Goal: Transaction & Acquisition: Subscribe to service/newsletter

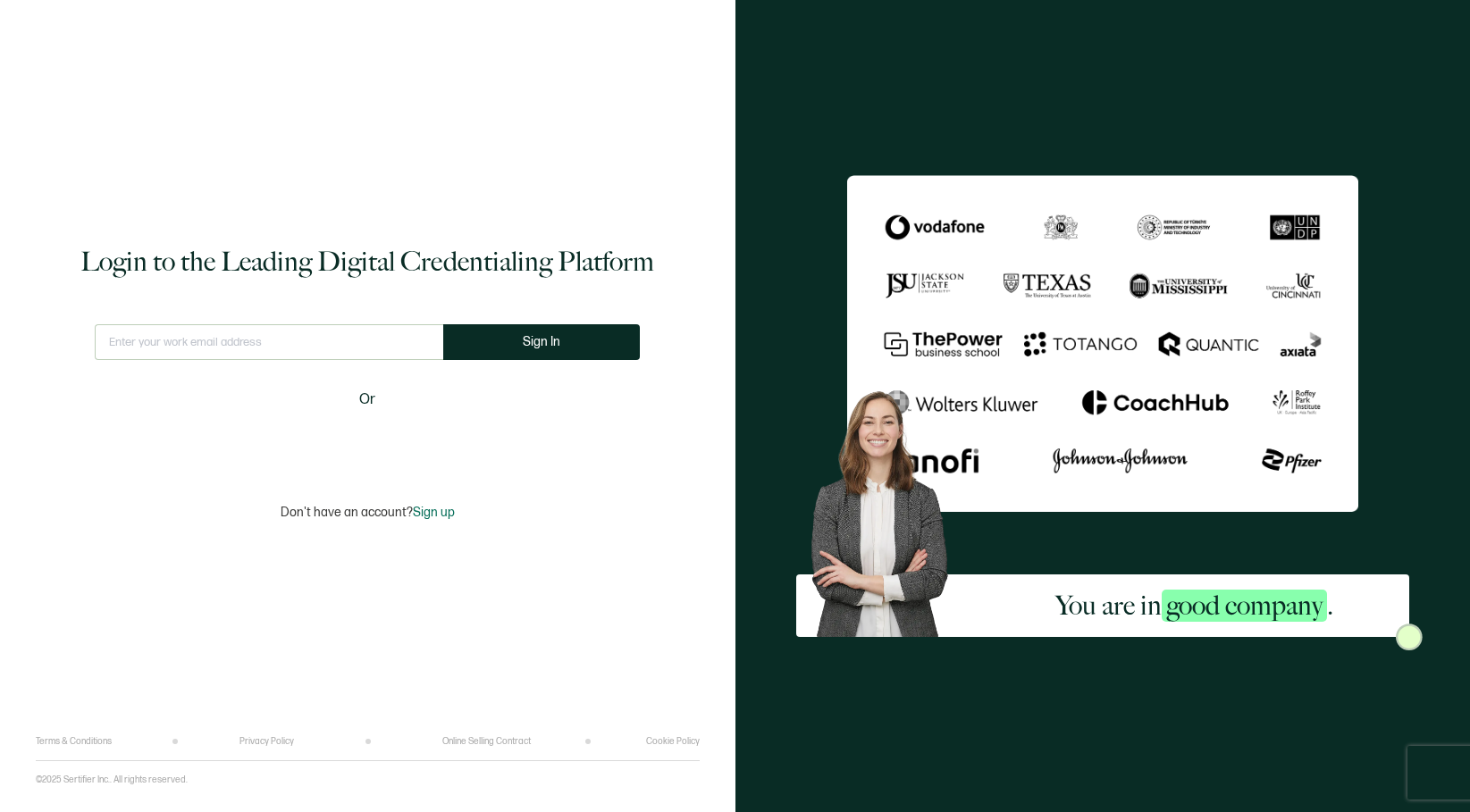
click at [612, 465] on div "Login to the Leading Digital Credentialing Platform This doesn't look like a va…" at bounding box center [368, 381] width 663 height 709
click at [528, 338] on span "Sign In" at bounding box center [542, 342] width 38 height 13
click at [196, 350] on input "text" at bounding box center [270, 342] width 362 height 36
click at [520, 348] on button "Sign In" at bounding box center [541, 342] width 197 height 36
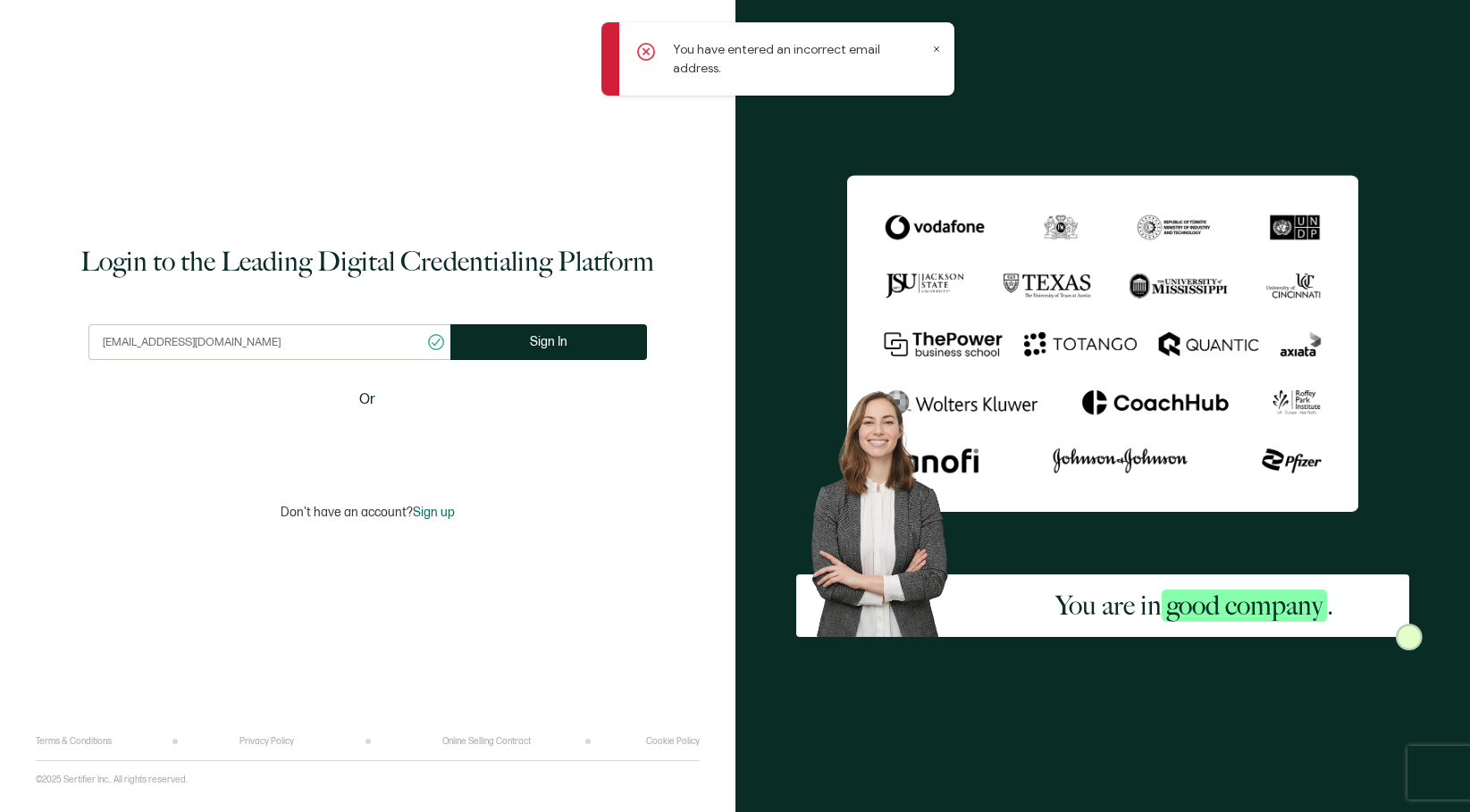
drag, startPoint x: 236, startPoint y: 335, endPoint x: 29, endPoint y: 333, distance: 207.0
click at [29, 333] on div "Login to the Leading Digital Credentialing Platform [EMAIL_ADDRESS][DOMAIN_NAME…" at bounding box center [368, 406] width 735 height 812
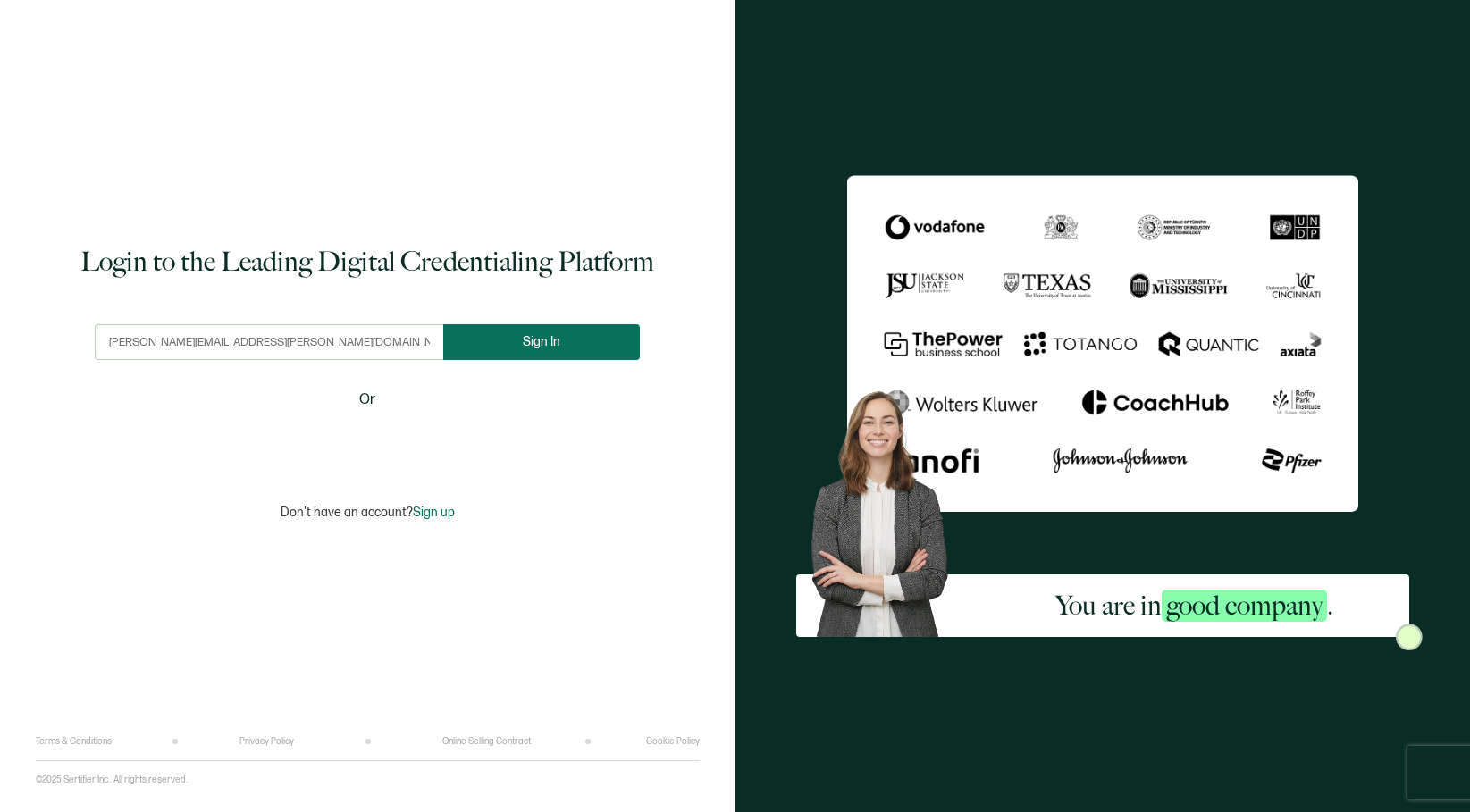
type input "[PERSON_NAME][EMAIL_ADDRESS][PERSON_NAME][DOMAIN_NAME]"
click at [572, 343] on button "Sign In" at bounding box center [541, 342] width 197 height 36
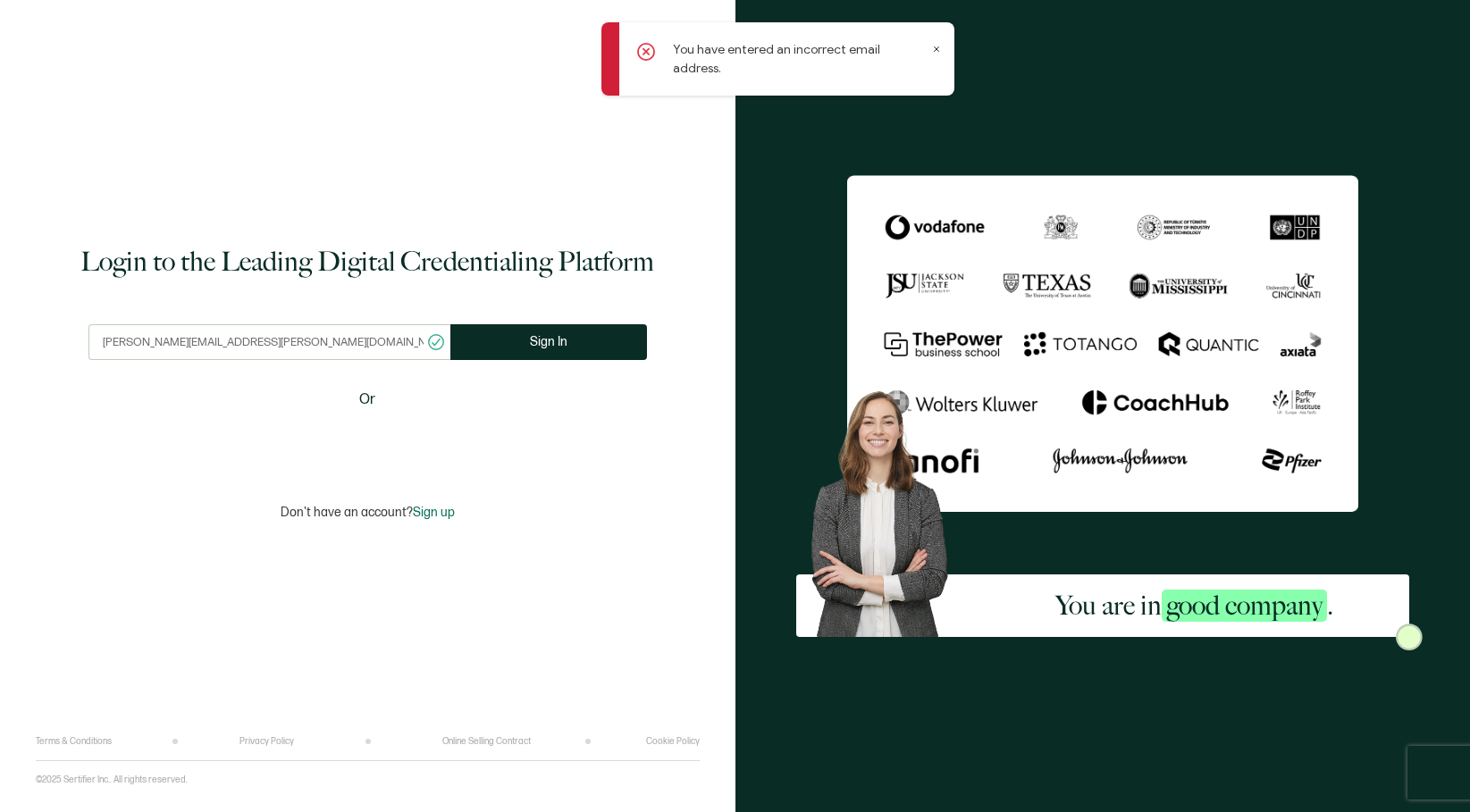
click at [436, 510] on span "Sign up" at bounding box center [433, 512] width 42 height 15
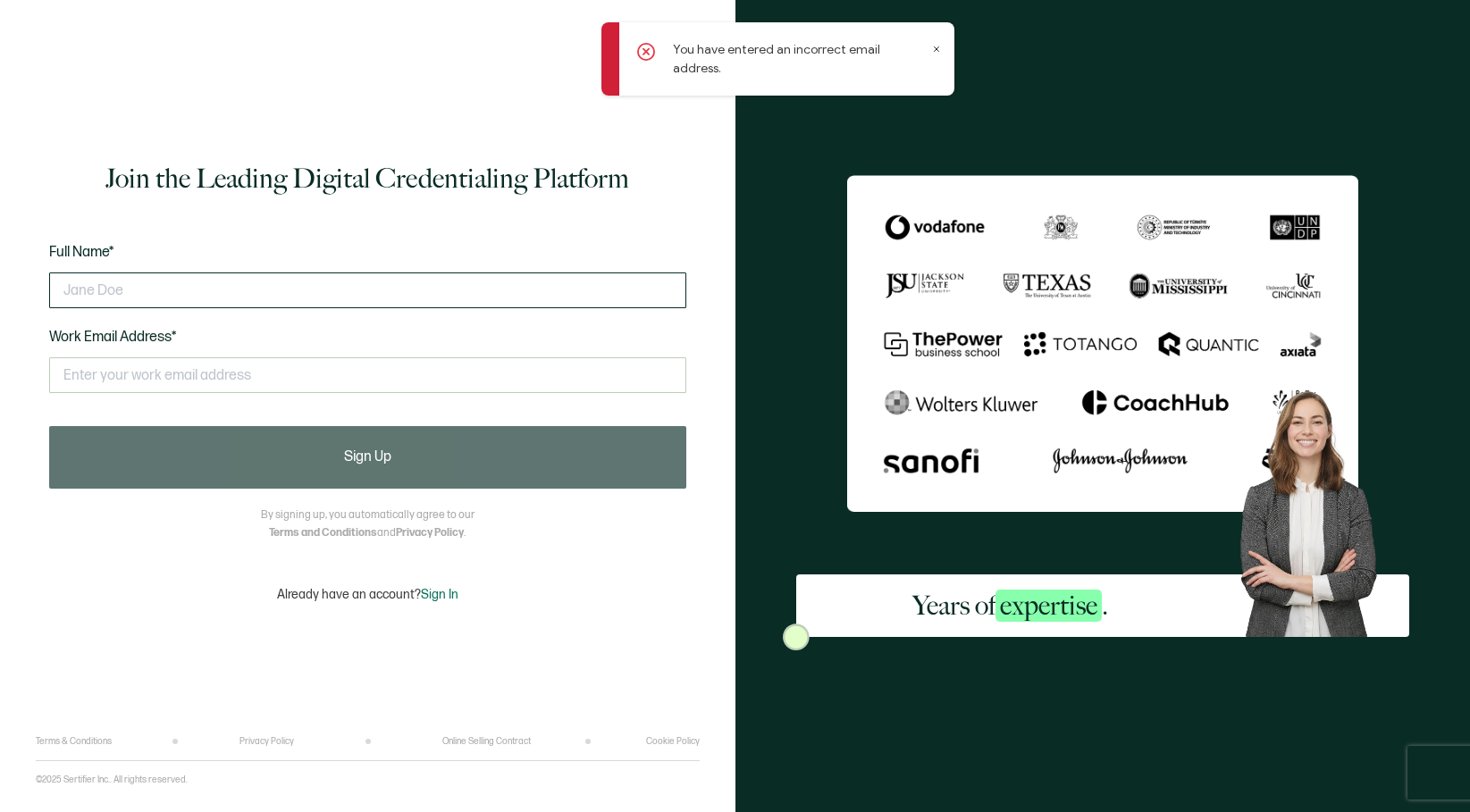
click at [167, 299] on input "text" at bounding box center [368, 290] width 637 height 36
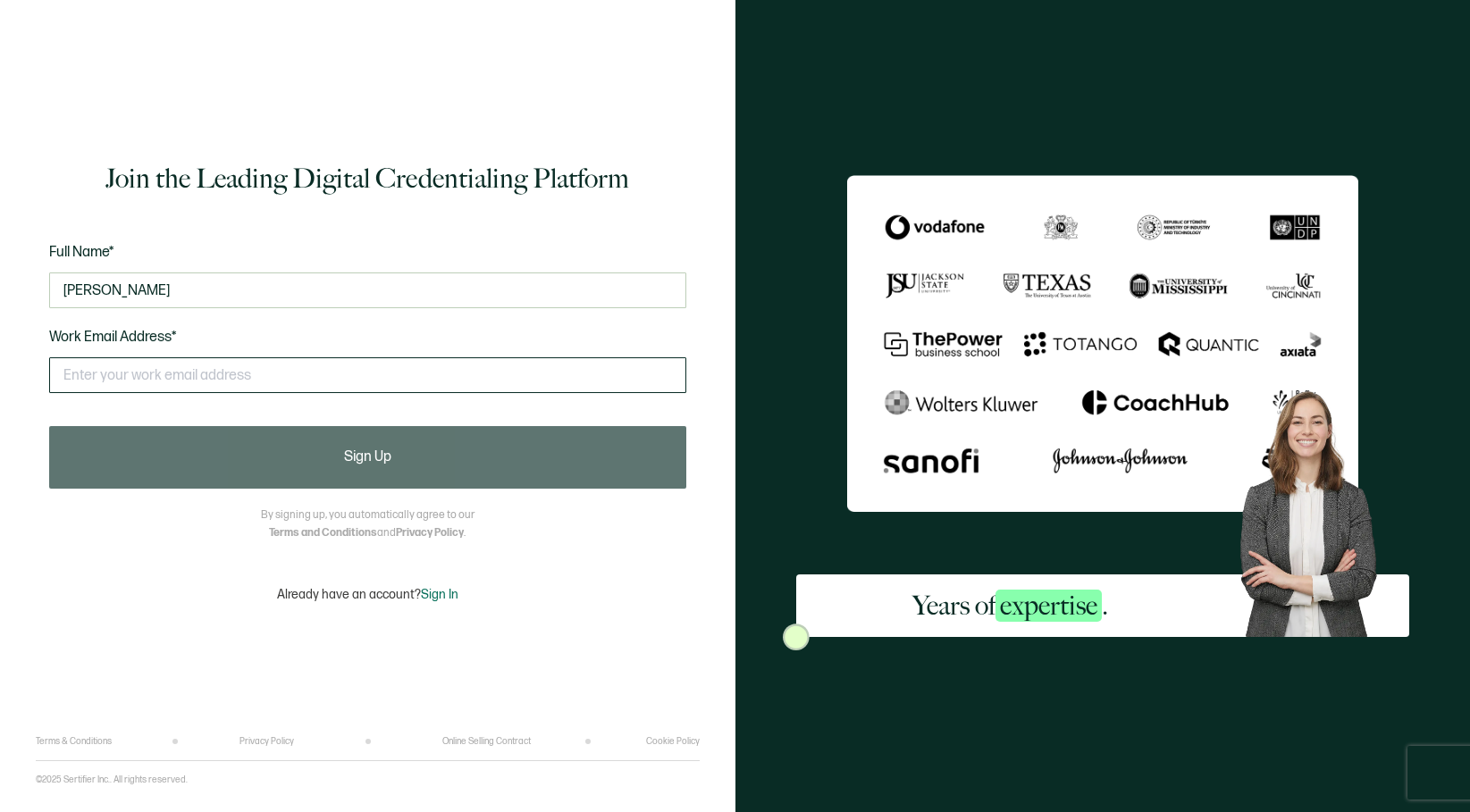
type input "[PERSON_NAME]"
click at [137, 376] on input "text" at bounding box center [368, 375] width 637 height 36
type input "[PERSON_NAME][EMAIL_ADDRESS][PERSON_NAME][DOMAIN_NAME]"
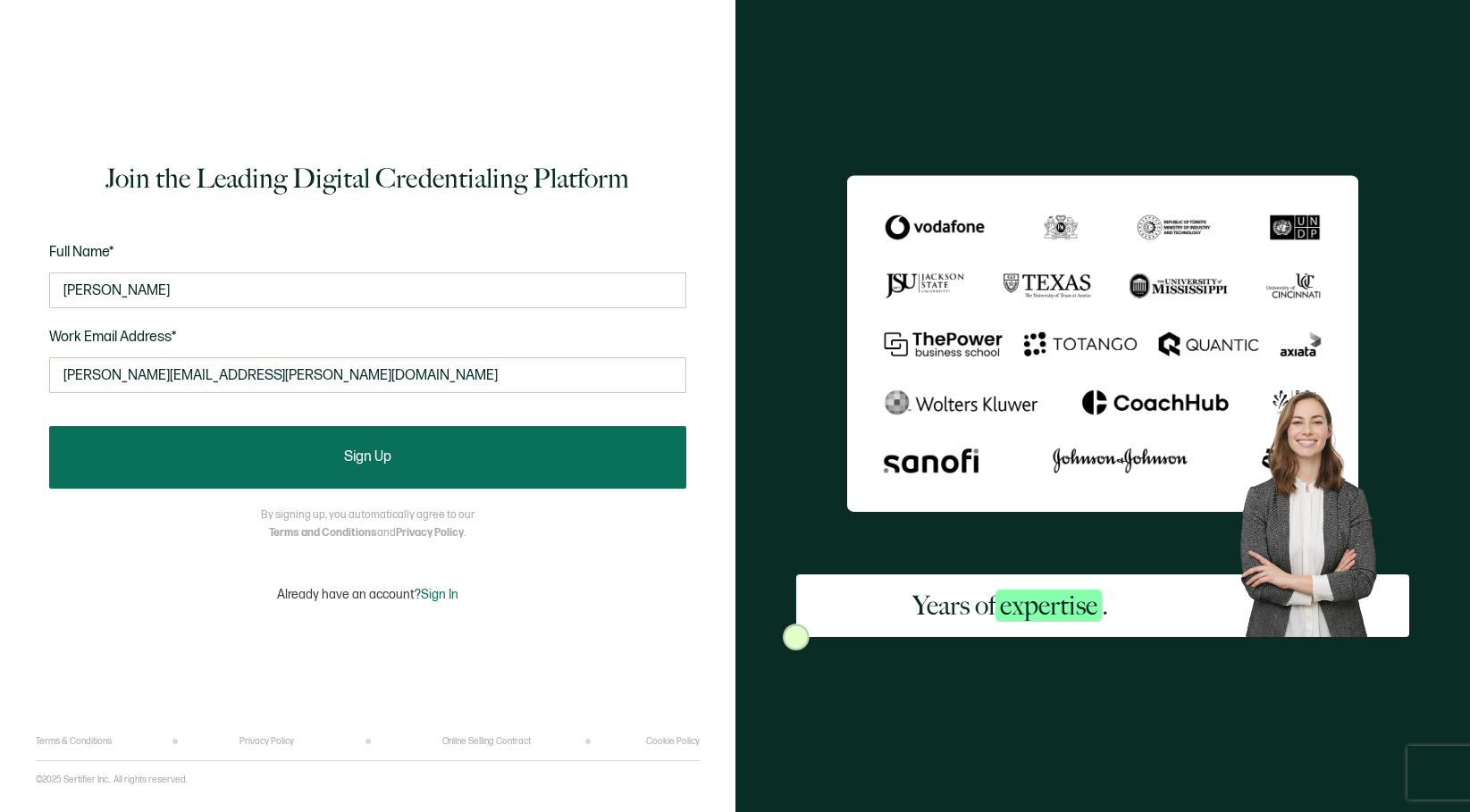
click at [214, 441] on button "Sign Up" at bounding box center [368, 457] width 637 height 62
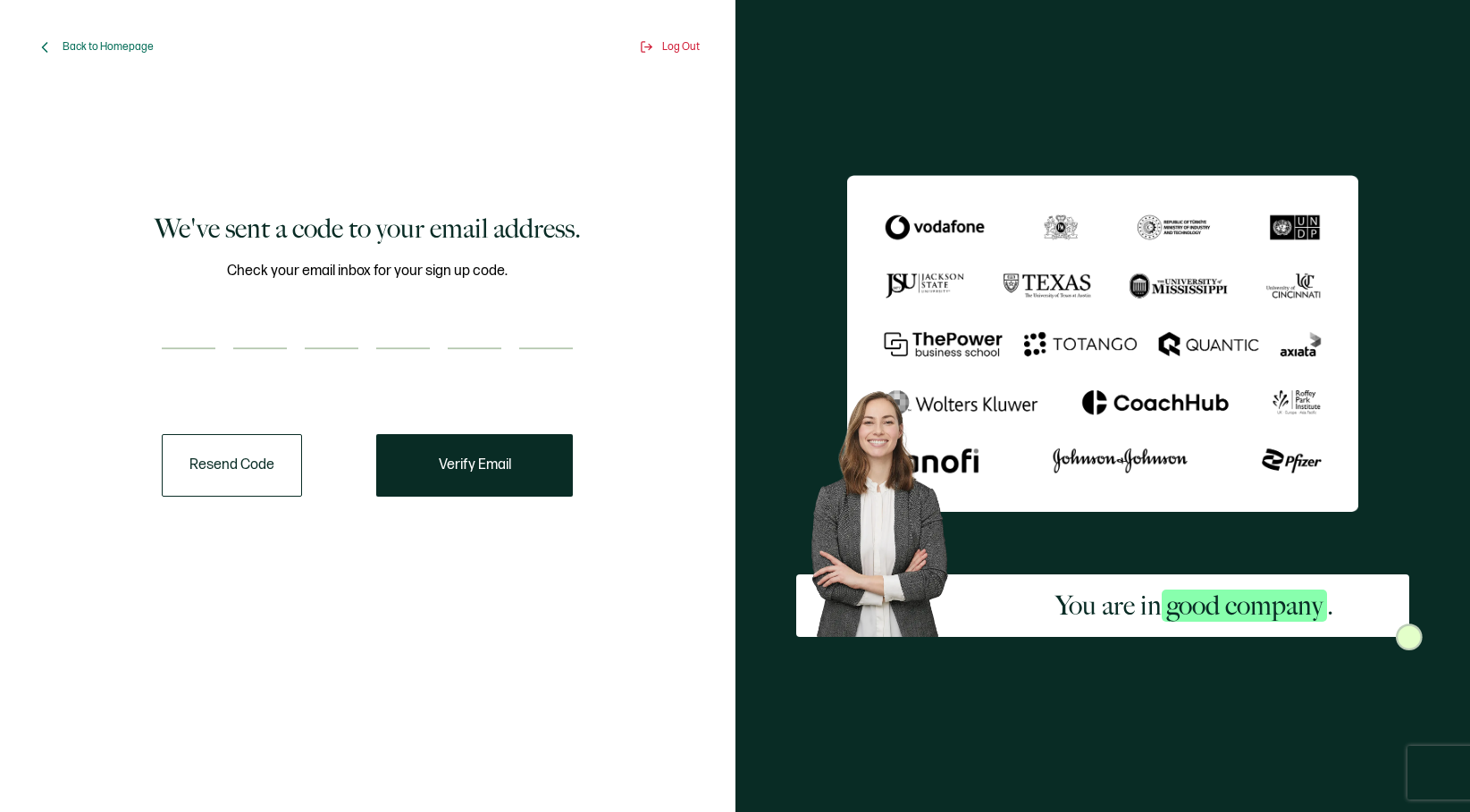
click at [212, 318] on input "number" at bounding box center [188, 332] width 54 height 36
paste input "4"
type input "4"
type input "9"
type input "5"
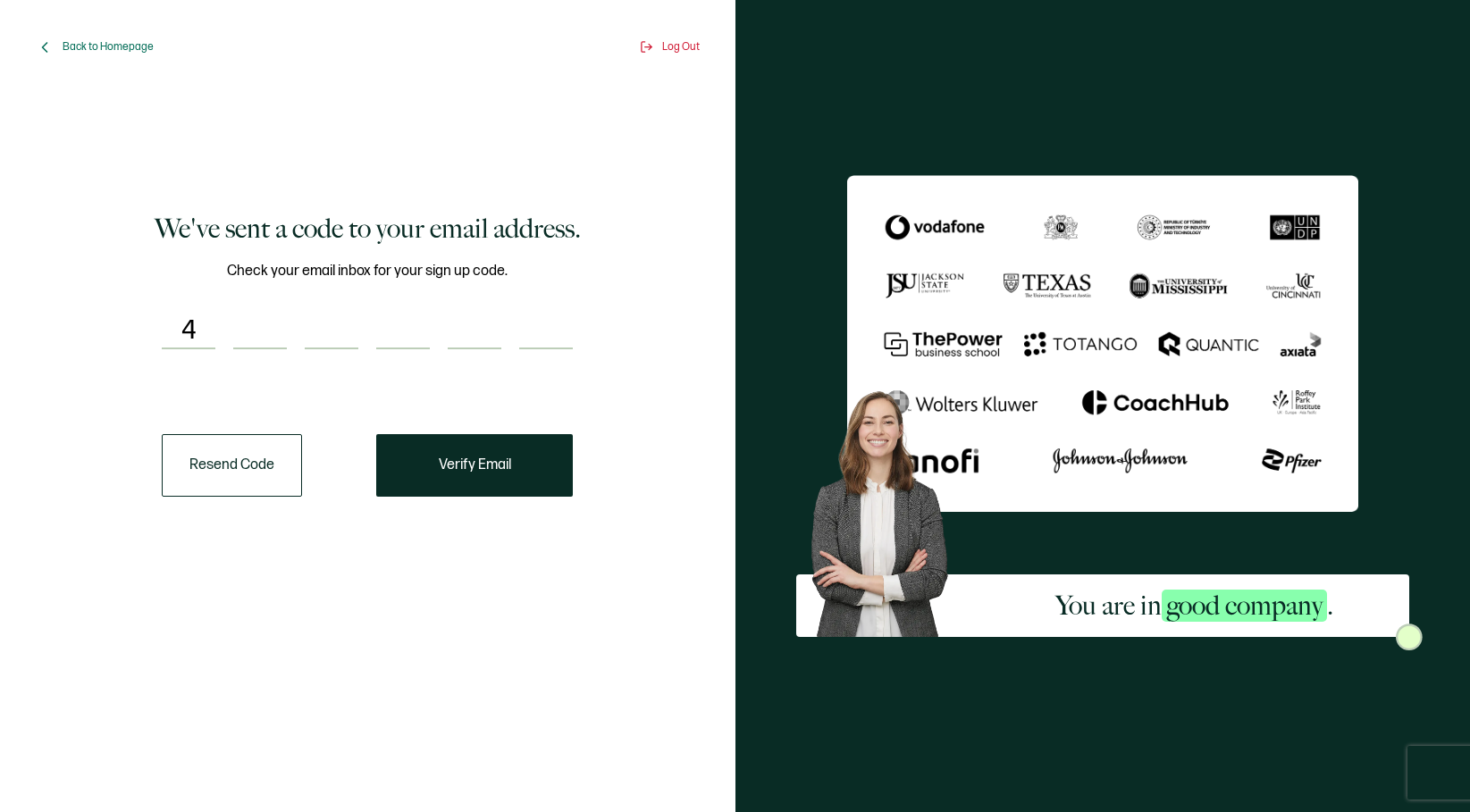
type input "7"
type input "3"
type input "4"
click at [435, 493] on button "Verify Email" at bounding box center [474, 465] width 197 height 62
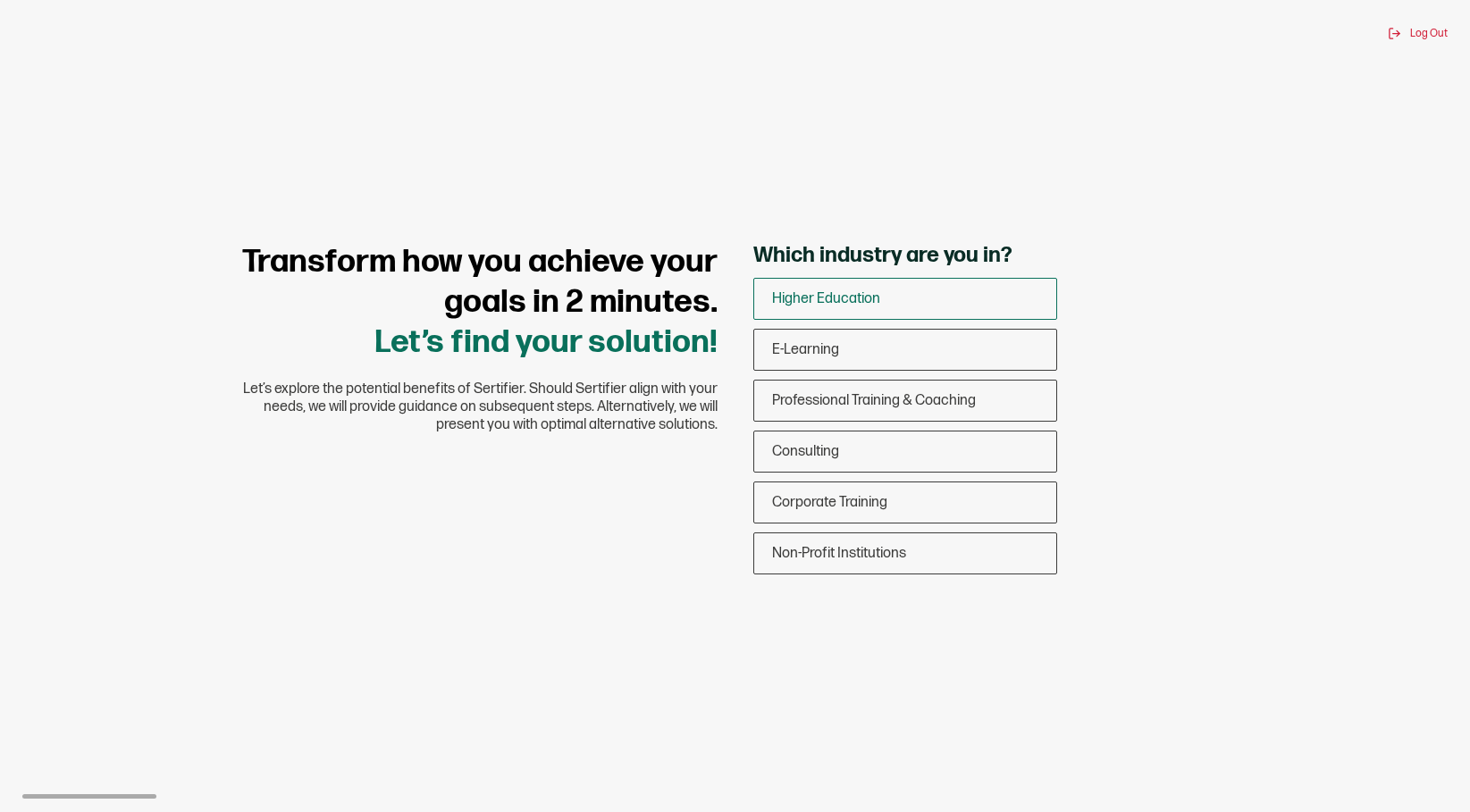
click at [907, 296] on div "Higher Education" at bounding box center [905, 299] width 302 height 42
click at [0, 0] on input "Higher Education" at bounding box center [0, 0] width 0 height 0
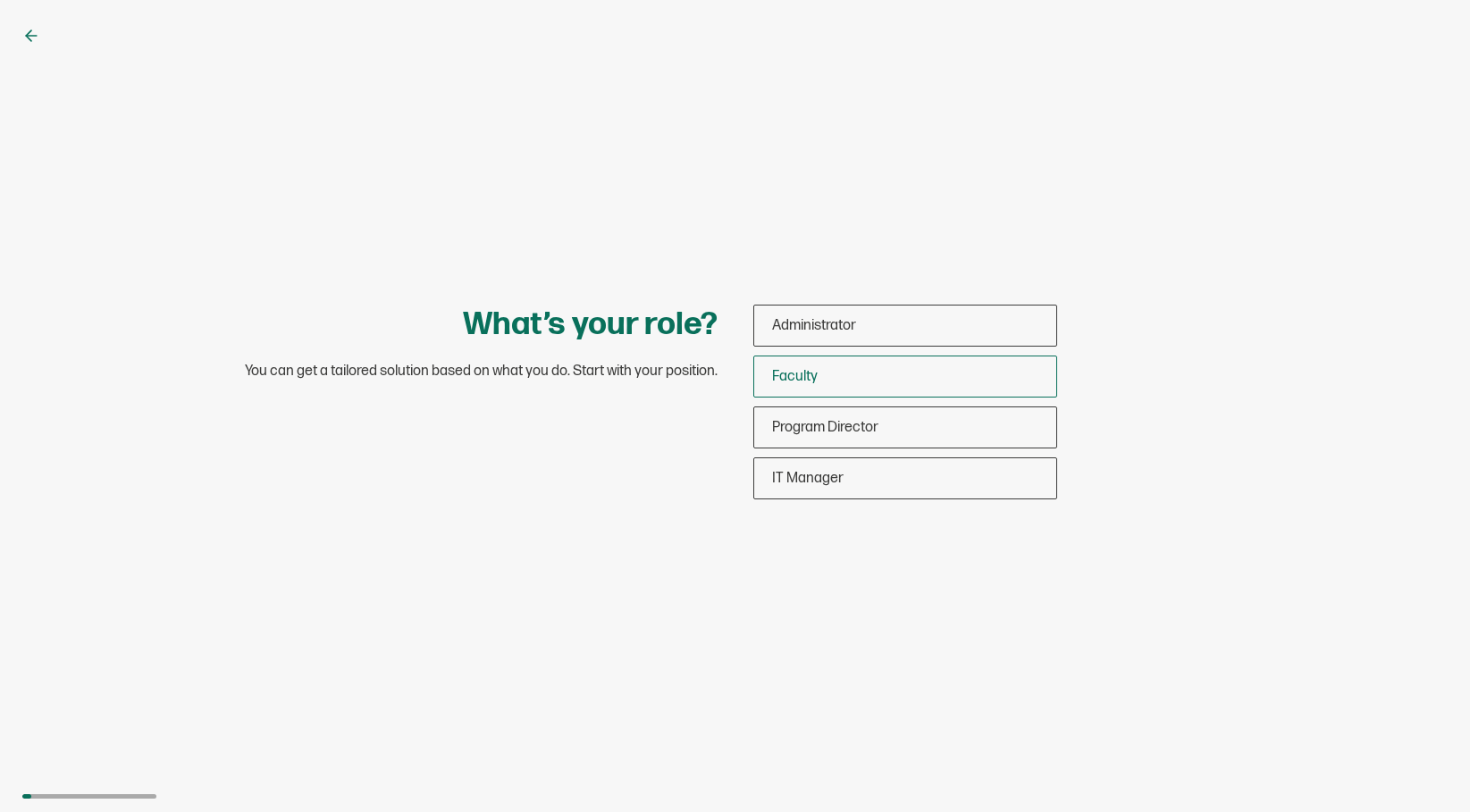
click at [870, 381] on div "Faculty" at bounding box center [905, 376] width 302 height 42
click at [0, 0] on input "Faculty" at bounding box center [0, 0] width 0 height 0
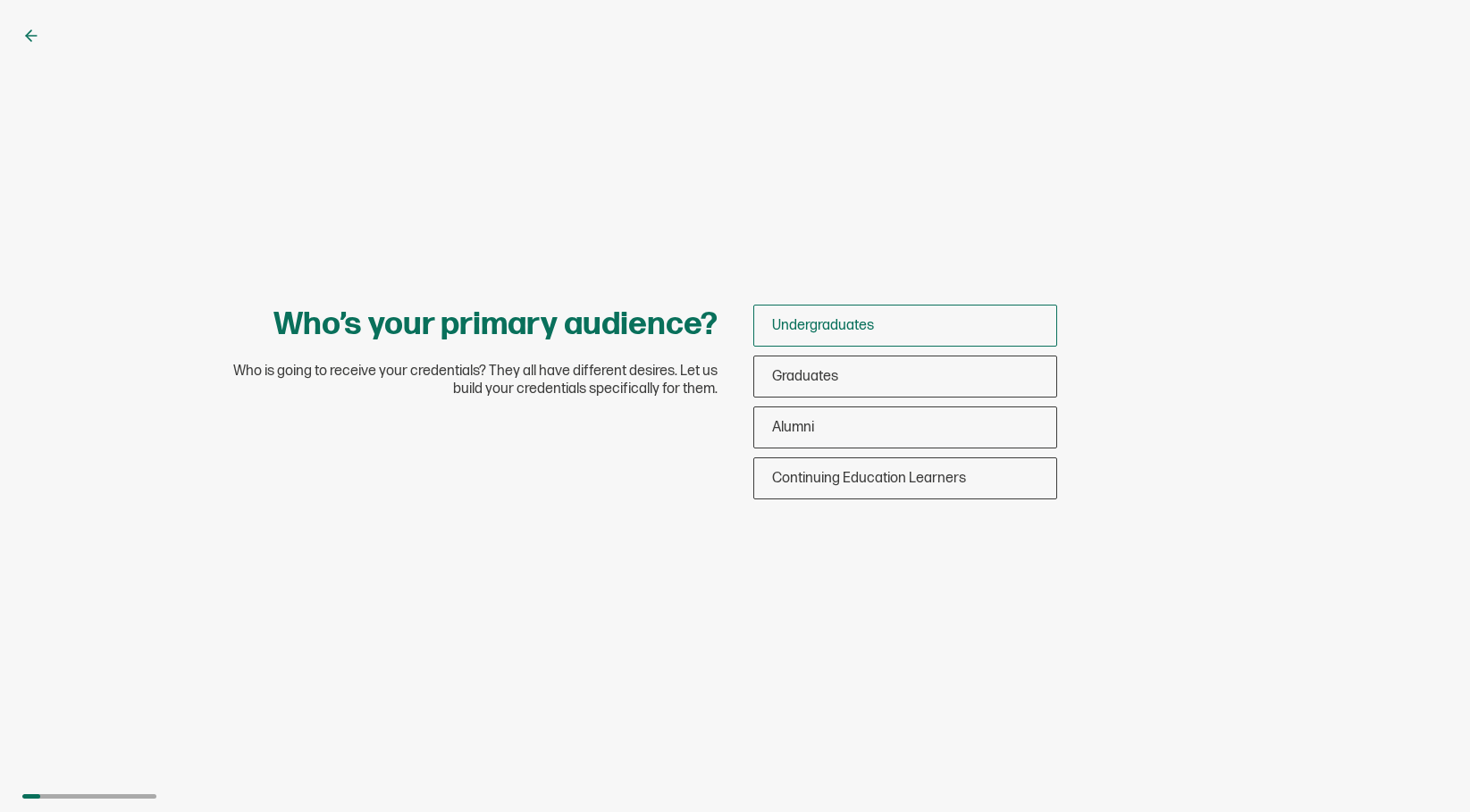
click at [860, 326] on span "Undergraduates" at bounding box center [823, 326] width 102 height 17
click at [0, 0] on input "Undergraduates" at bounding box center [0, 0] width 0 height 0
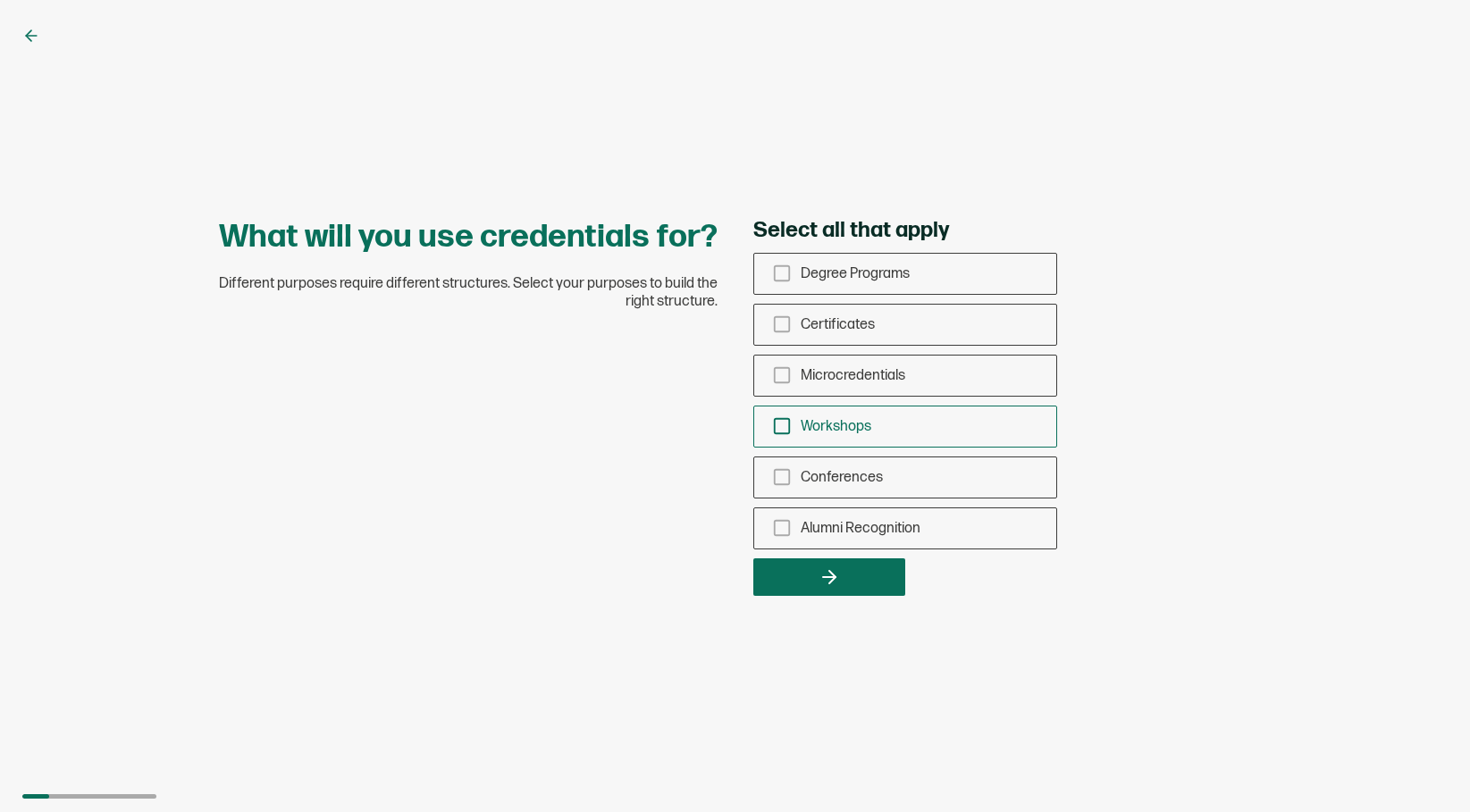
click at [778, 419] on rect "checkbox-group" at bounding box center [781, 427] width 15 height 15
click at [0, 0] on input "Workshops" at bounding box center [0, 0] width 0 height 0
click at [781, 274] on icon "checkbox-group" at bounding box center [781, 273] width 20 height 20
click at [0, 0] on input "Degree Programs" at bounding box center [0, 0] width 0 height 0
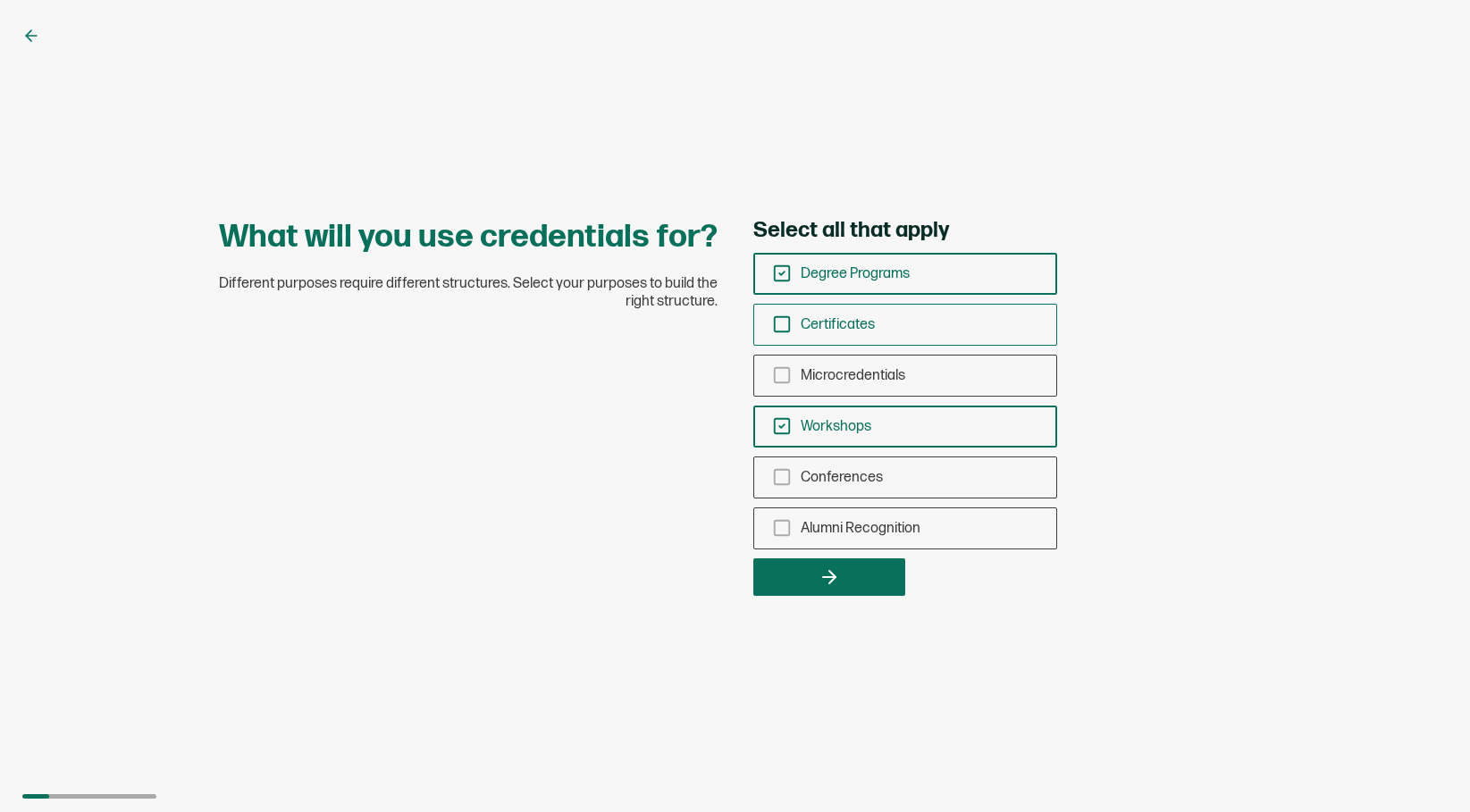
click at [788, 322] on icon "checkbox-group" at bounding box center [781, 324] width 20 height 20
click at [0, 0] on input "Certificates" at bounding box center [0, 0] width 0 height 0
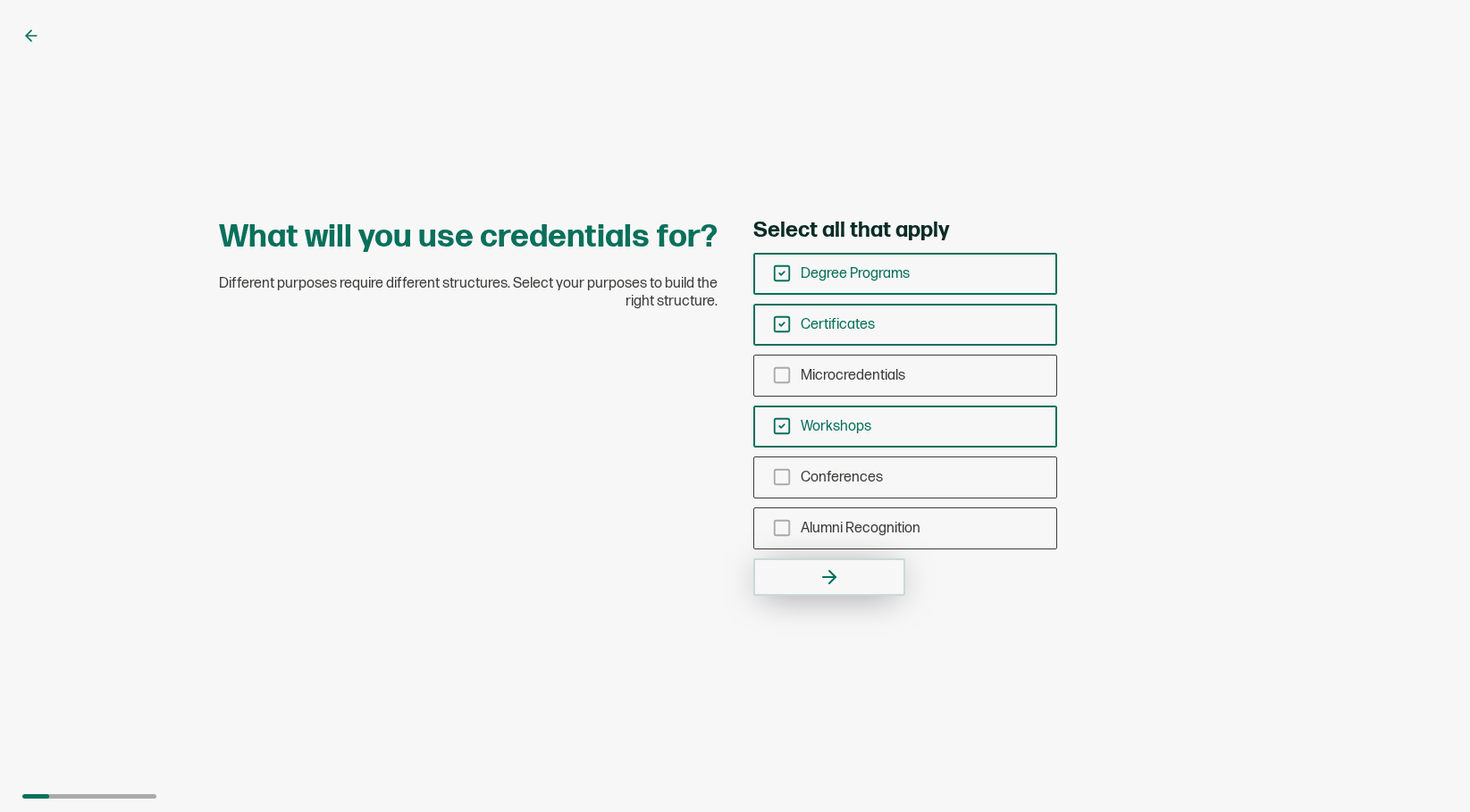
click at [815, 571] on button "button" at bounding box center [828, 577] width 152 height 38
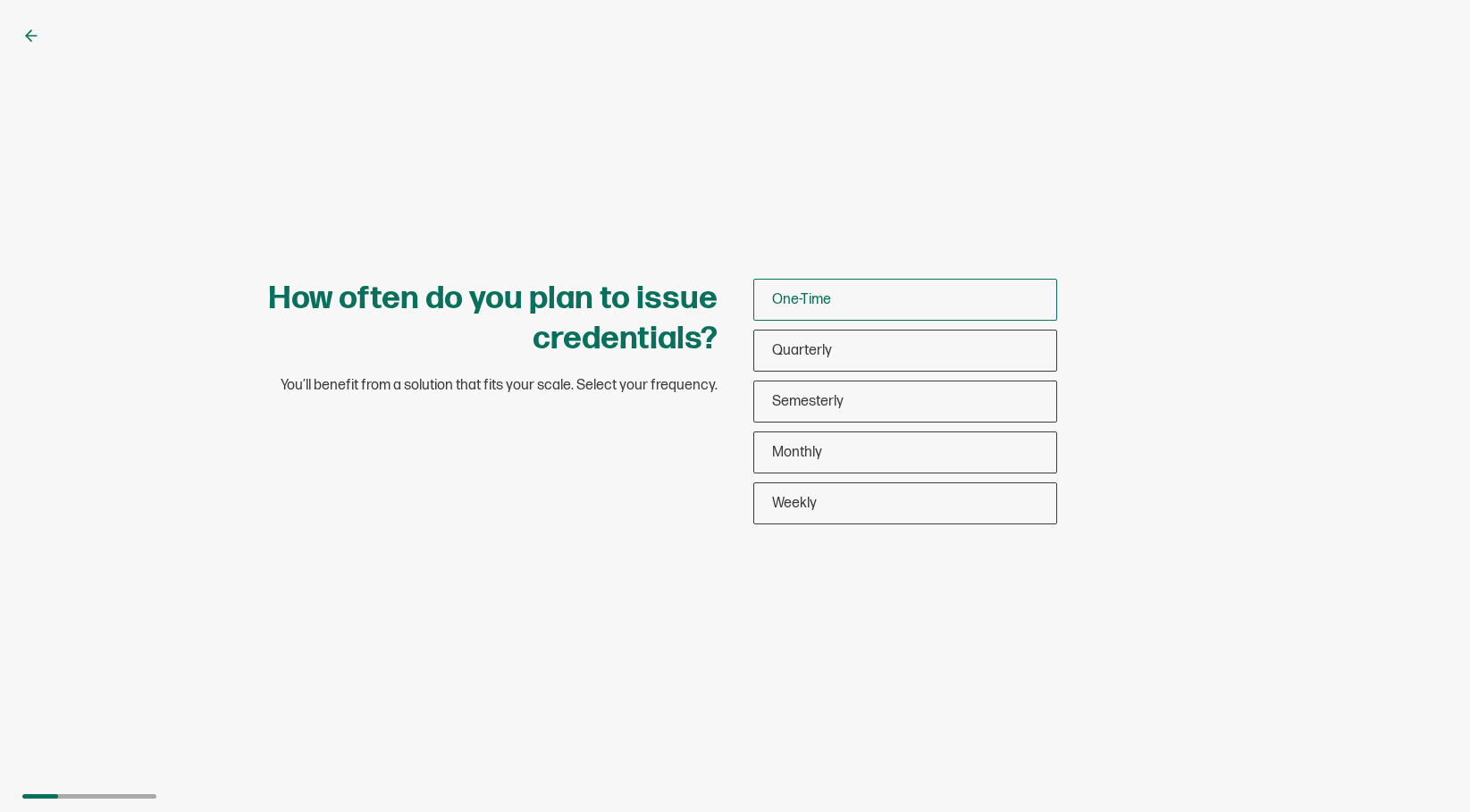
click at [848, 299] on div "One-Time" at bounding box center [905, 300] width 302 height 42
click at [0, 0] on input "One-Time" at bounding box center [0, 0] width 0 height 0
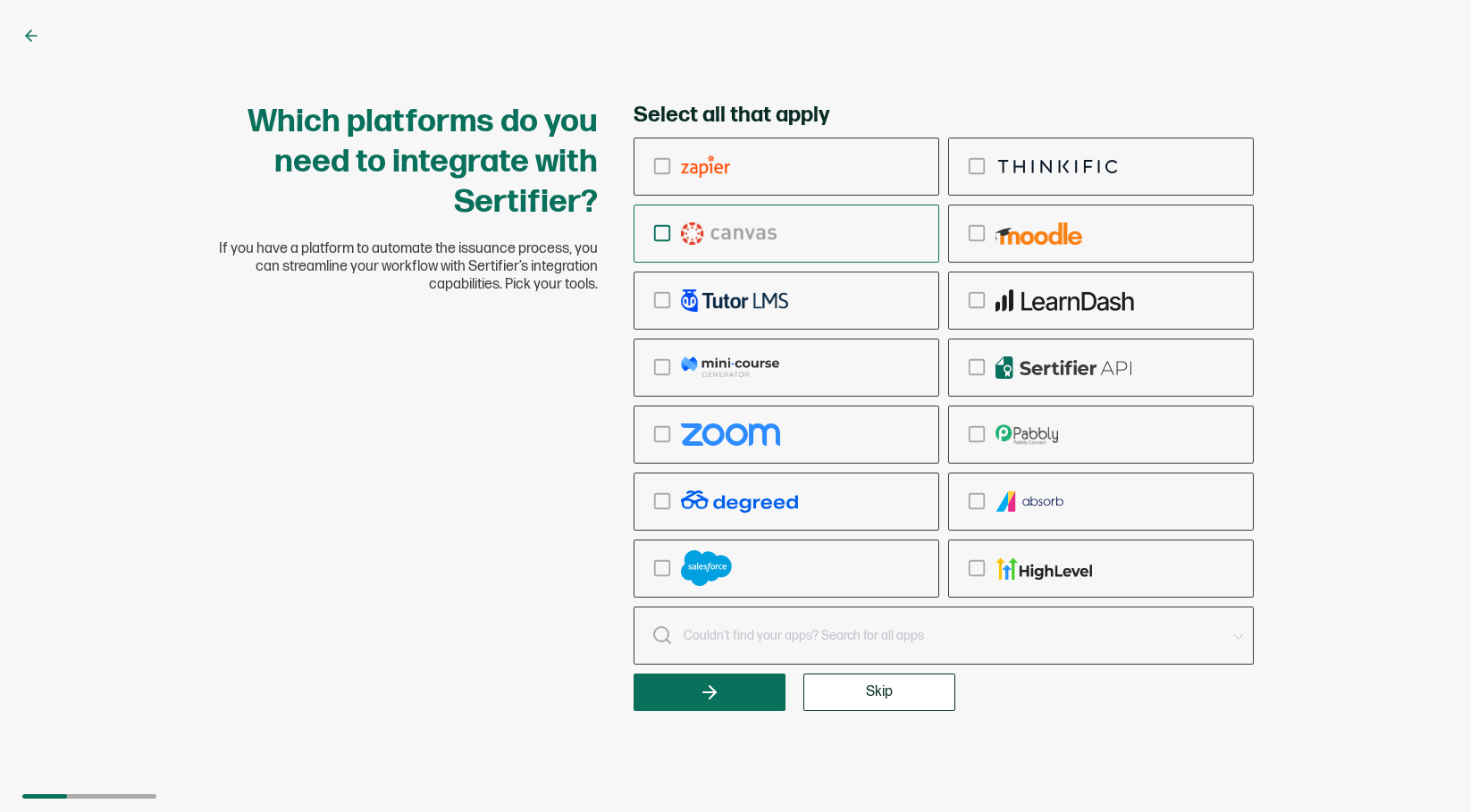
click at [667, 233] on icon "checkbox-group" at bounding box center [662, 233] width 20 height 20
click at [0, 0] on input "checkbox-group" at bounding box center [0, 0] width 0 height 0
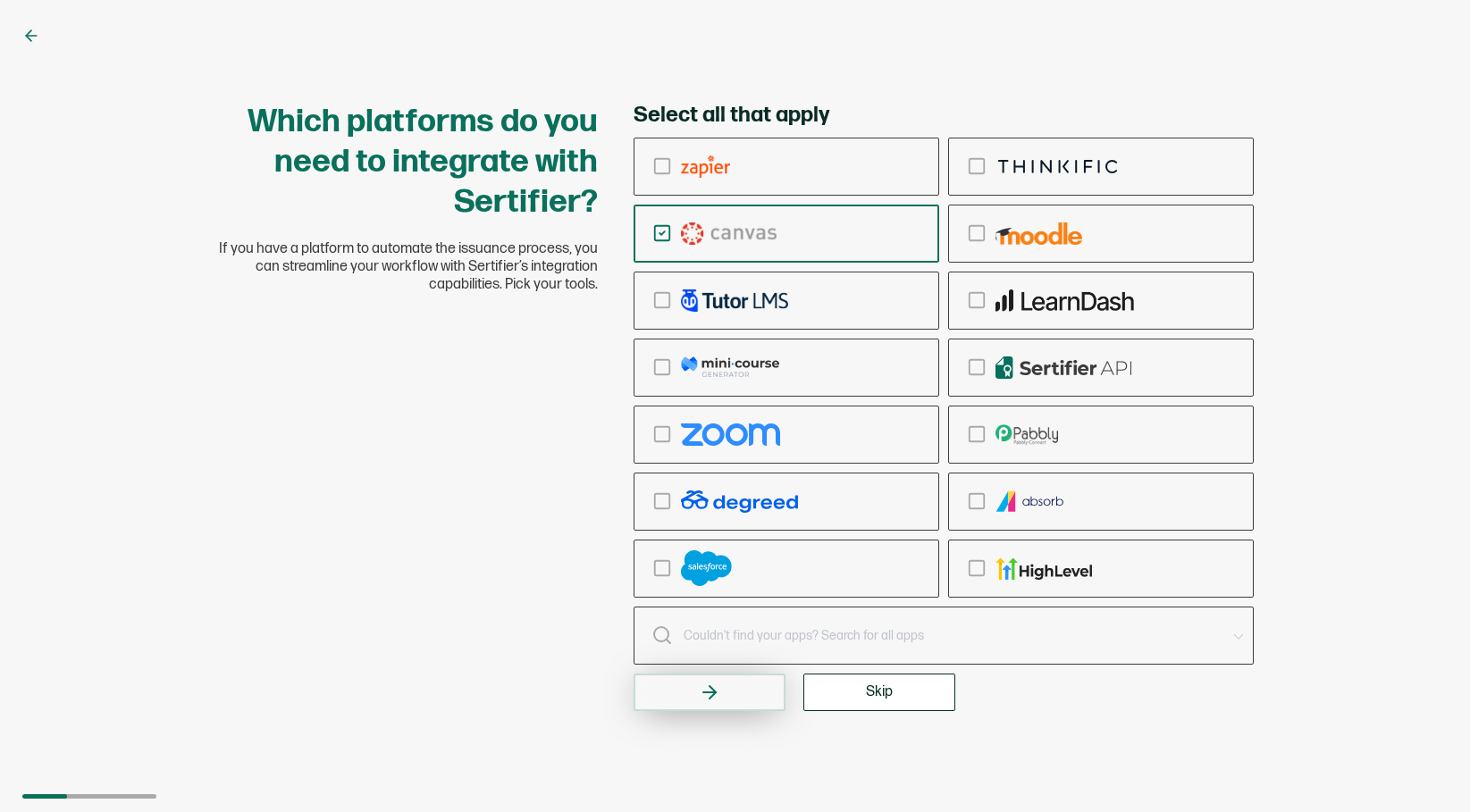
click at [733, 695] on button "button" at bounding box center [709, 692] width 152 height 38
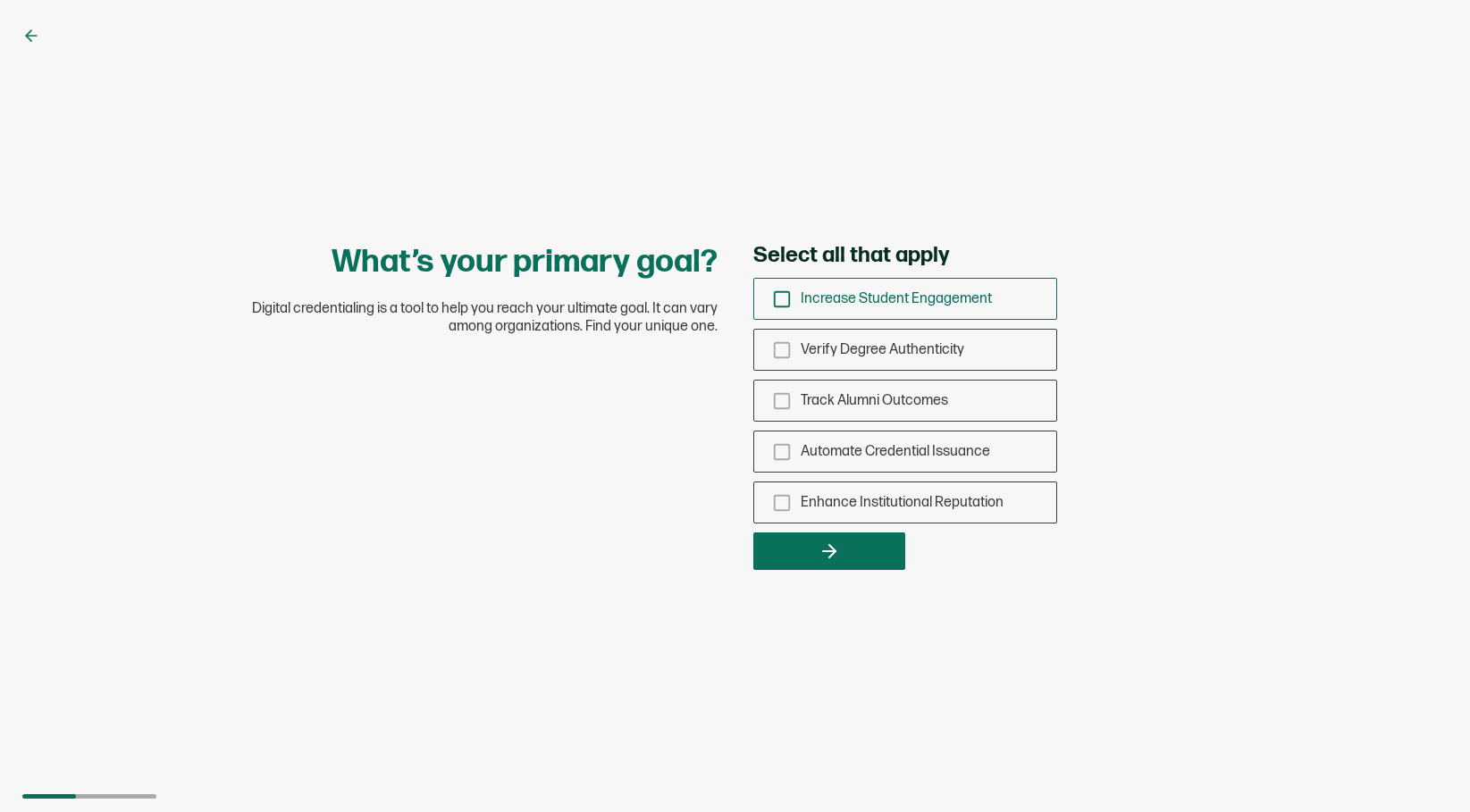
click at [779, 301] on icon "checkbox-group" at bounding box center [781, 299] width 20 height 20
click at [0, 0] on input "Increase Student Engagement" at bounding box center [0, 0] width 0 height 0
click at [780, 349] on icon "checkbox-group" at bounding box center [781, 349] width 20 height 20
click at [0, 0] on input "Verify Degree Authenticity" at bounding box center [0, 0] width 0 height 0
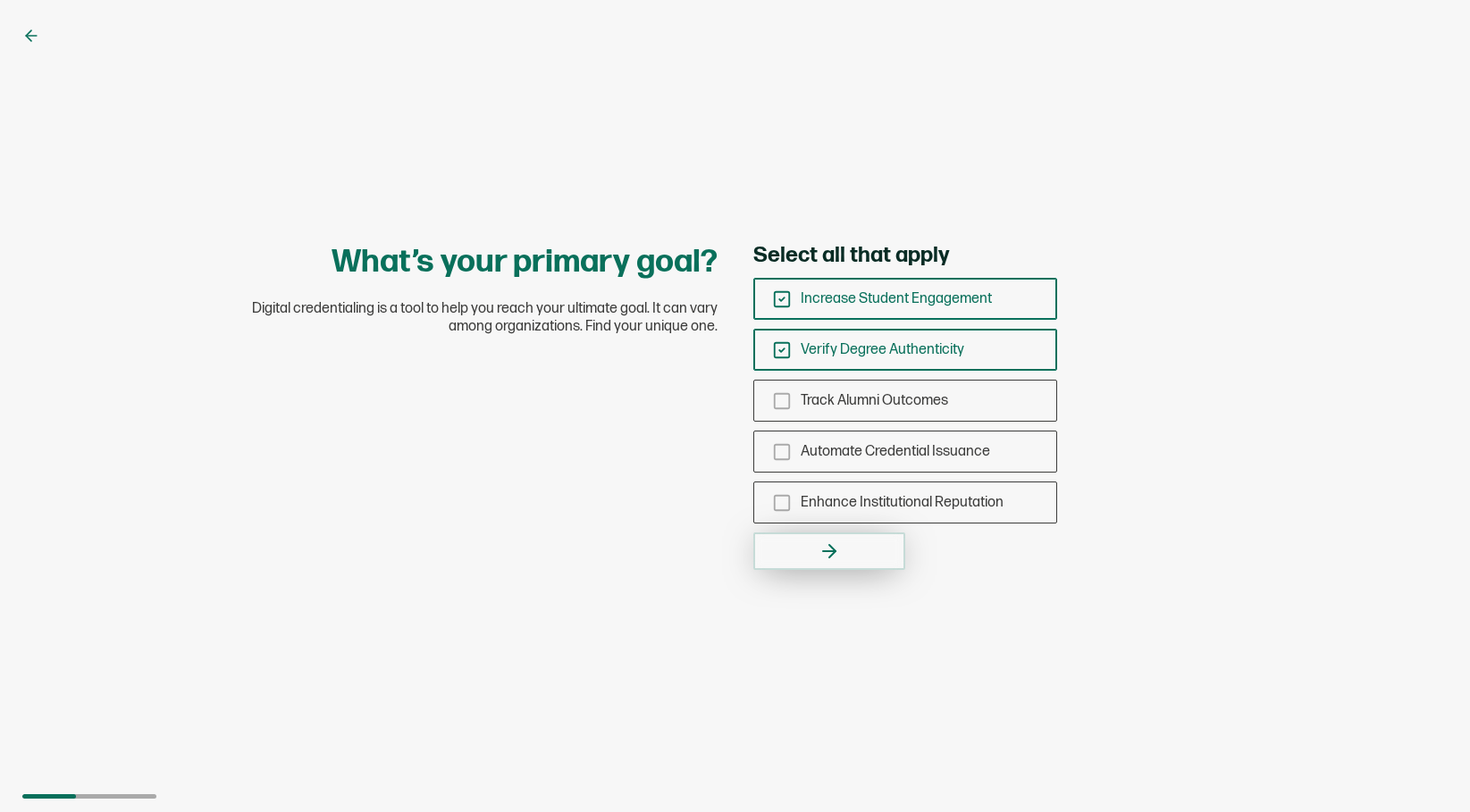
click at [789, 552] on button "button" at bounding box center [828, 551] width 152 height 38
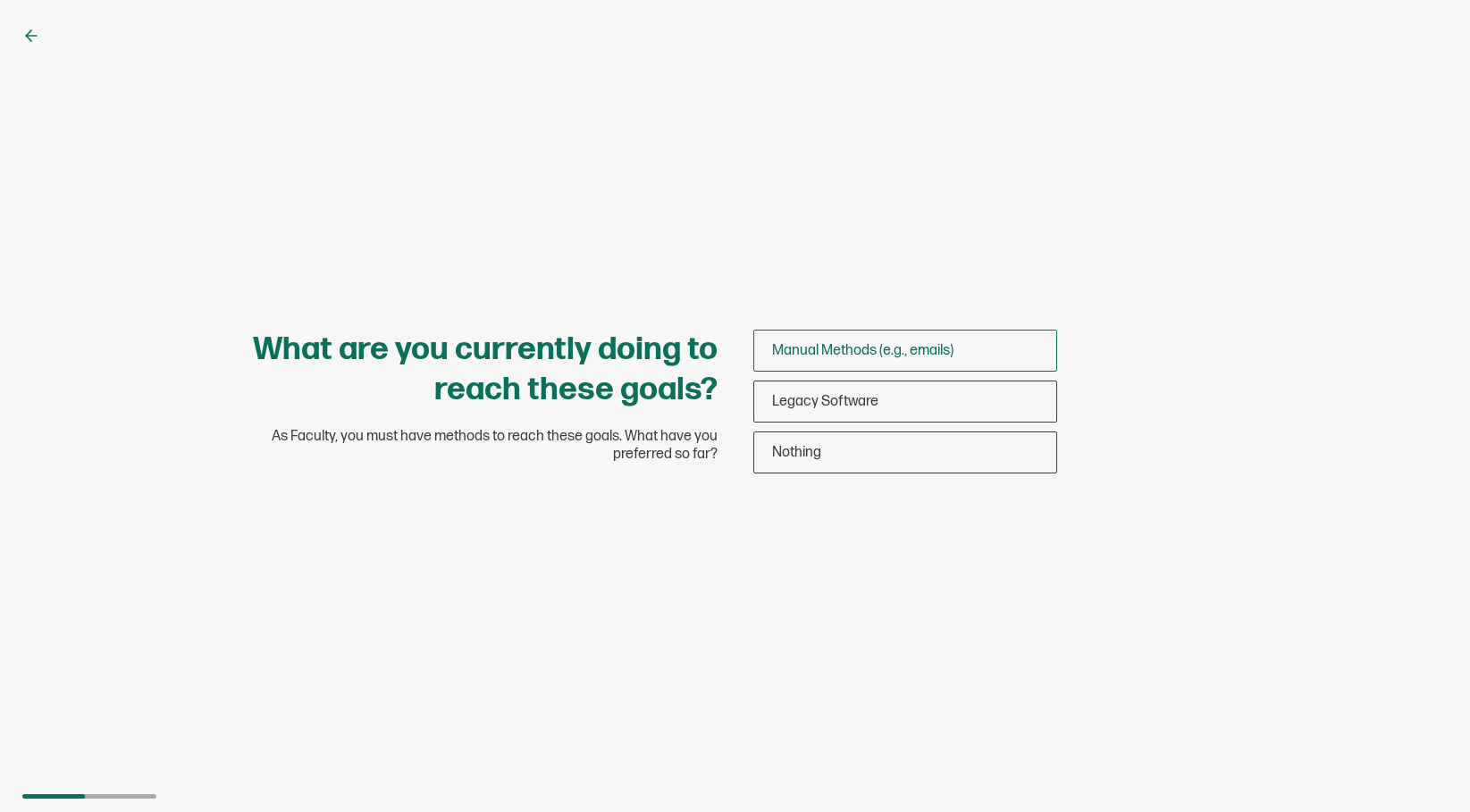
drag, startPoint x: 800, startPoint y: 352, endPoint x: 809, endPoint y: 356, distance: 9.8
click at [800, 352] on span "Manual Methods (e.g., emails)" at bounding box center [862, 350] width 181 height 17
click at [0, 0] on input "Manual Methods (e.g., emails)" at bounding box center [0, 0] width 0 height 0
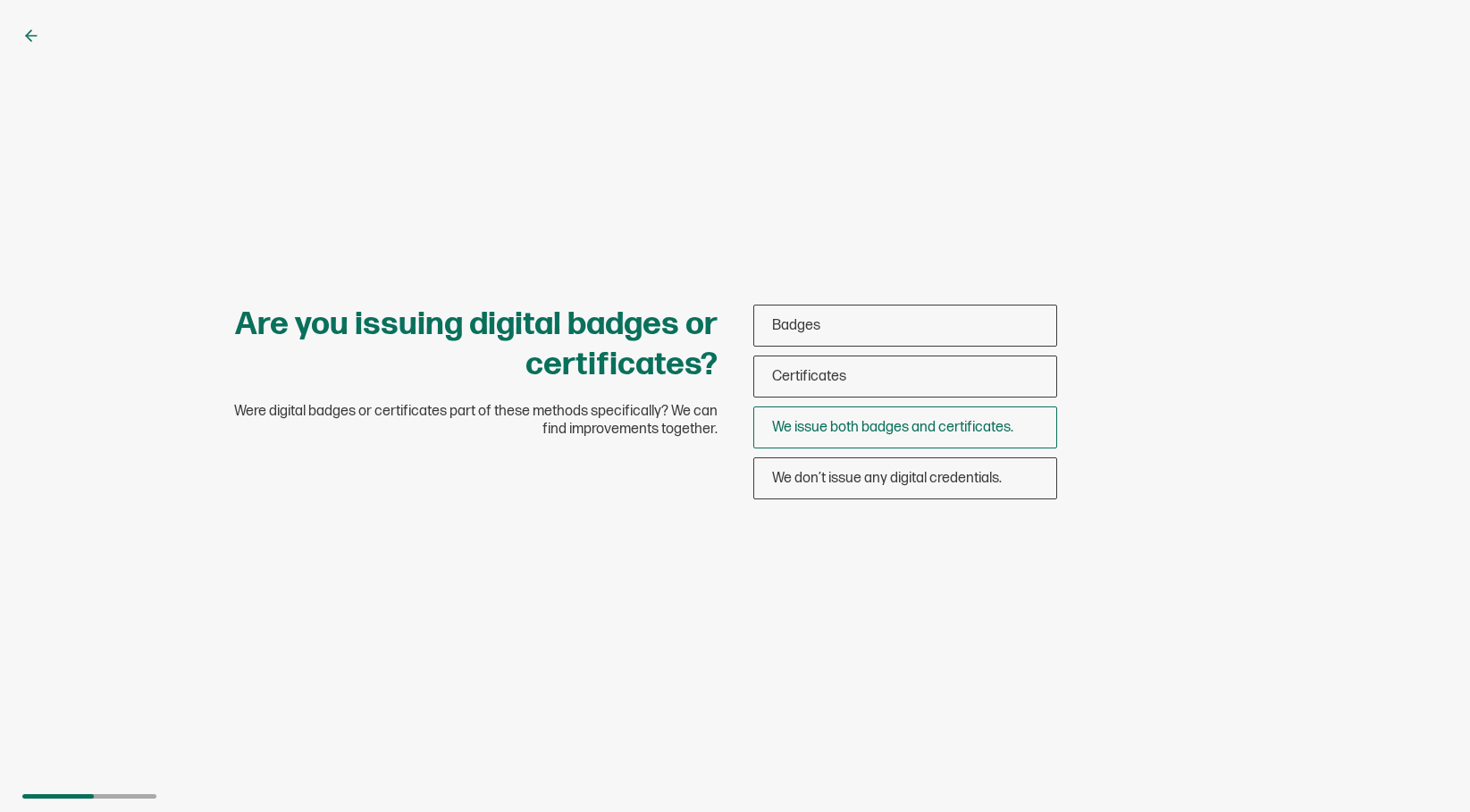
click at [783, 429] on span "We issue both badges and certificates." at bounding box center [892, 428] width 241 height 17
click at [0, 0] on input "We issue both badges and certificates." at bounding box center [0, 0] width 0 height 0
